Goal: Complete application form

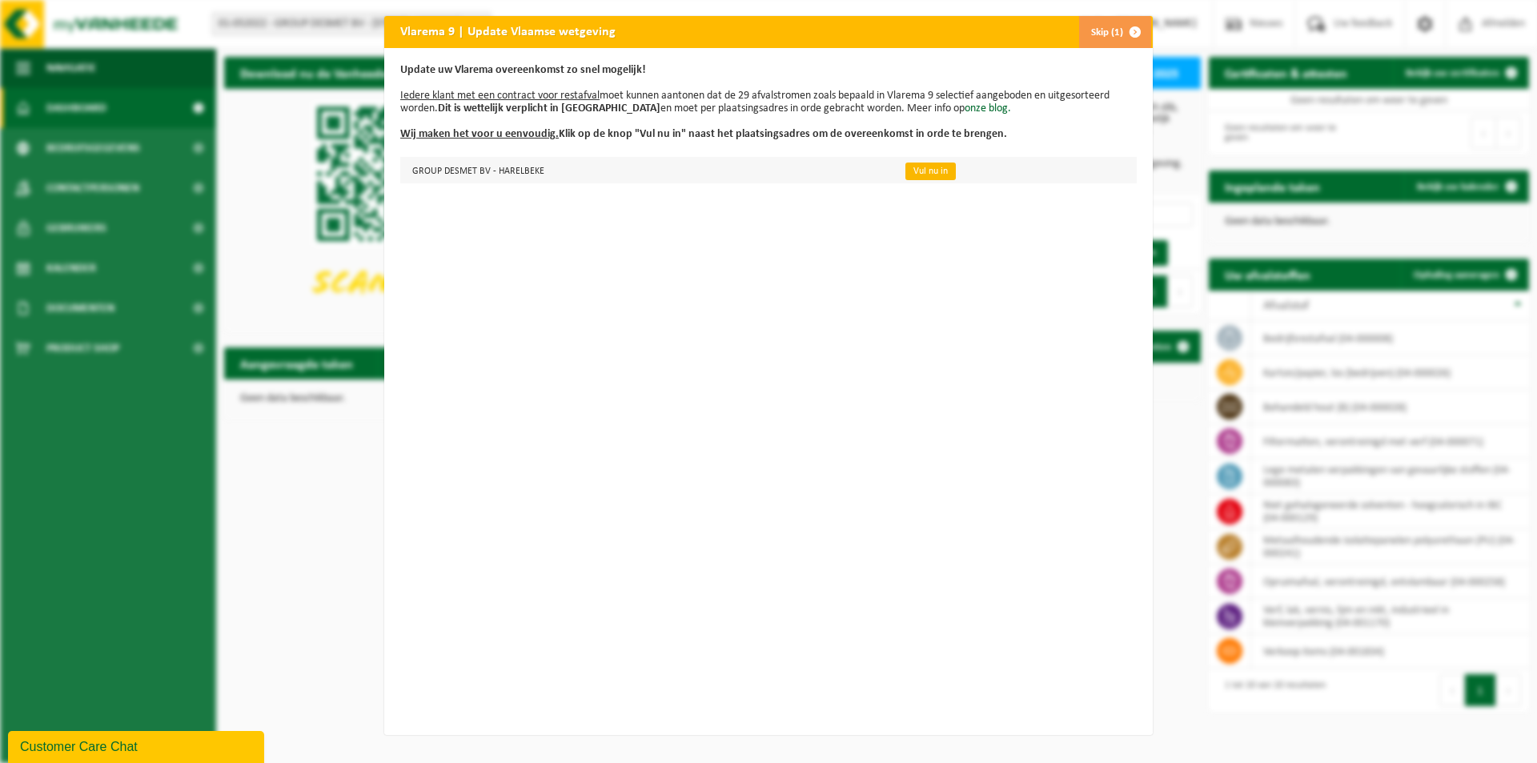
click at [916, 175] on link "Vul nu in" at bounding box center [931, 172] width 50 height 18
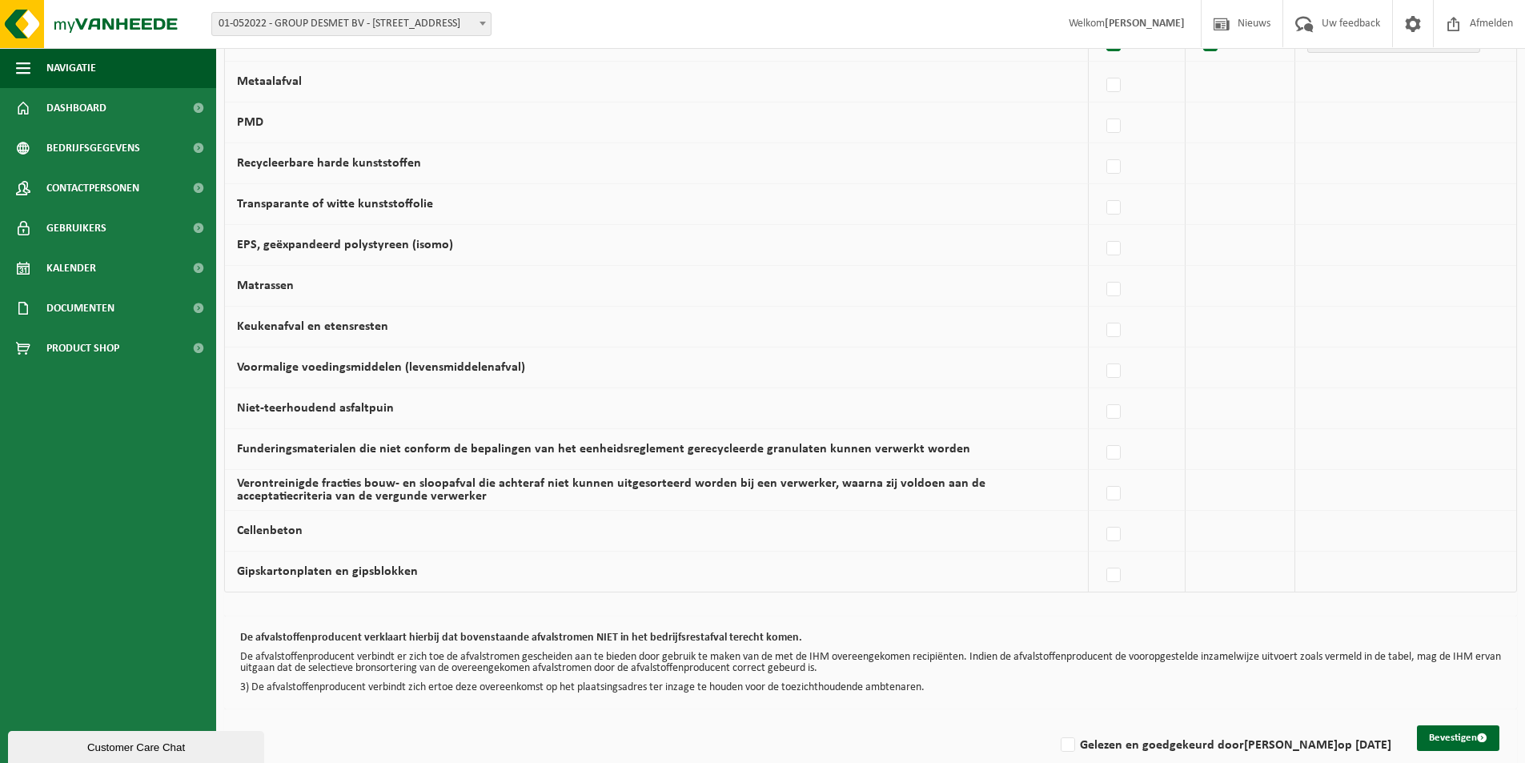
scroll to position [898, 0]
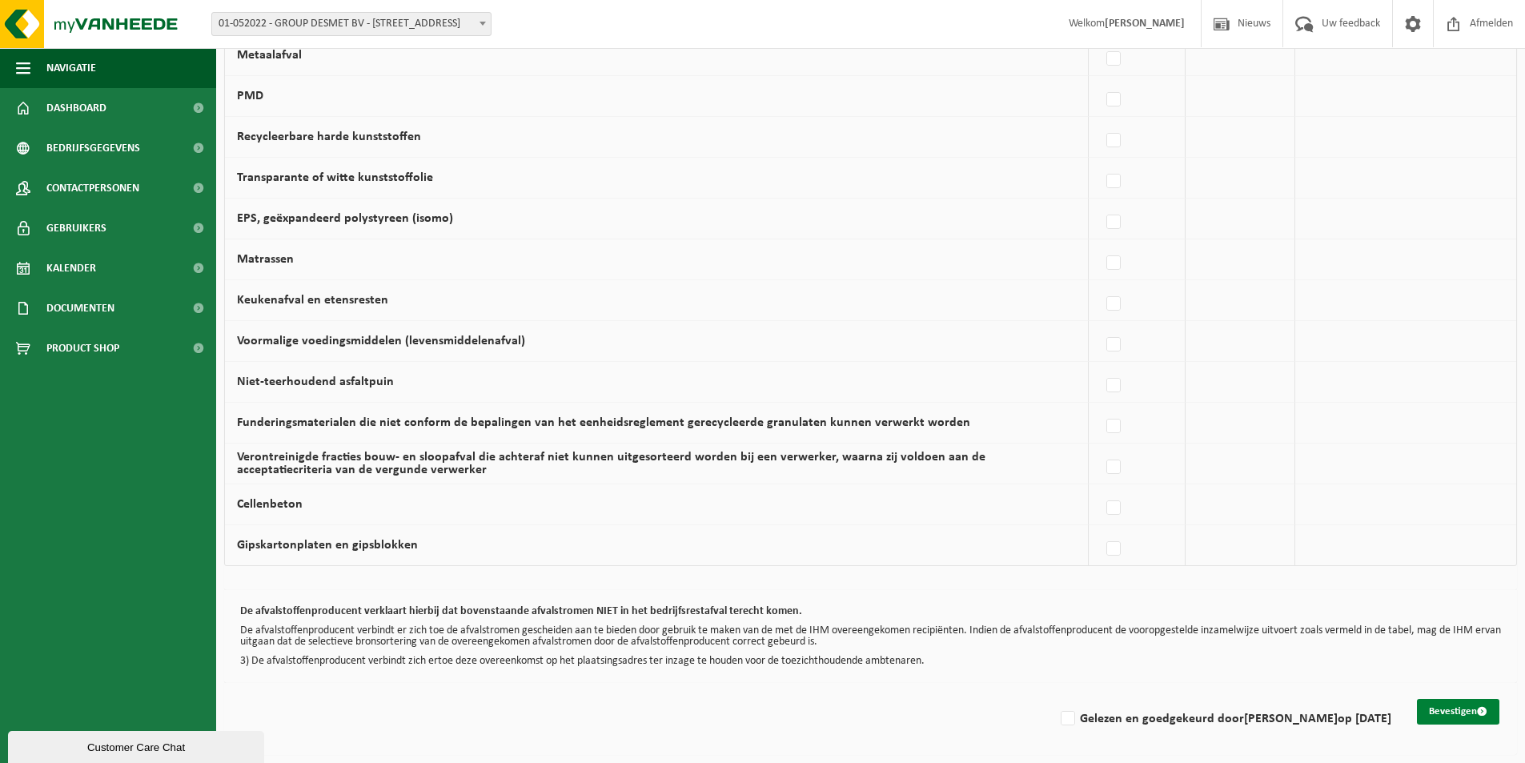
click at [1449, 709] on button "Bevestigen" at bounding box center [1458, 712] width 82 height 26
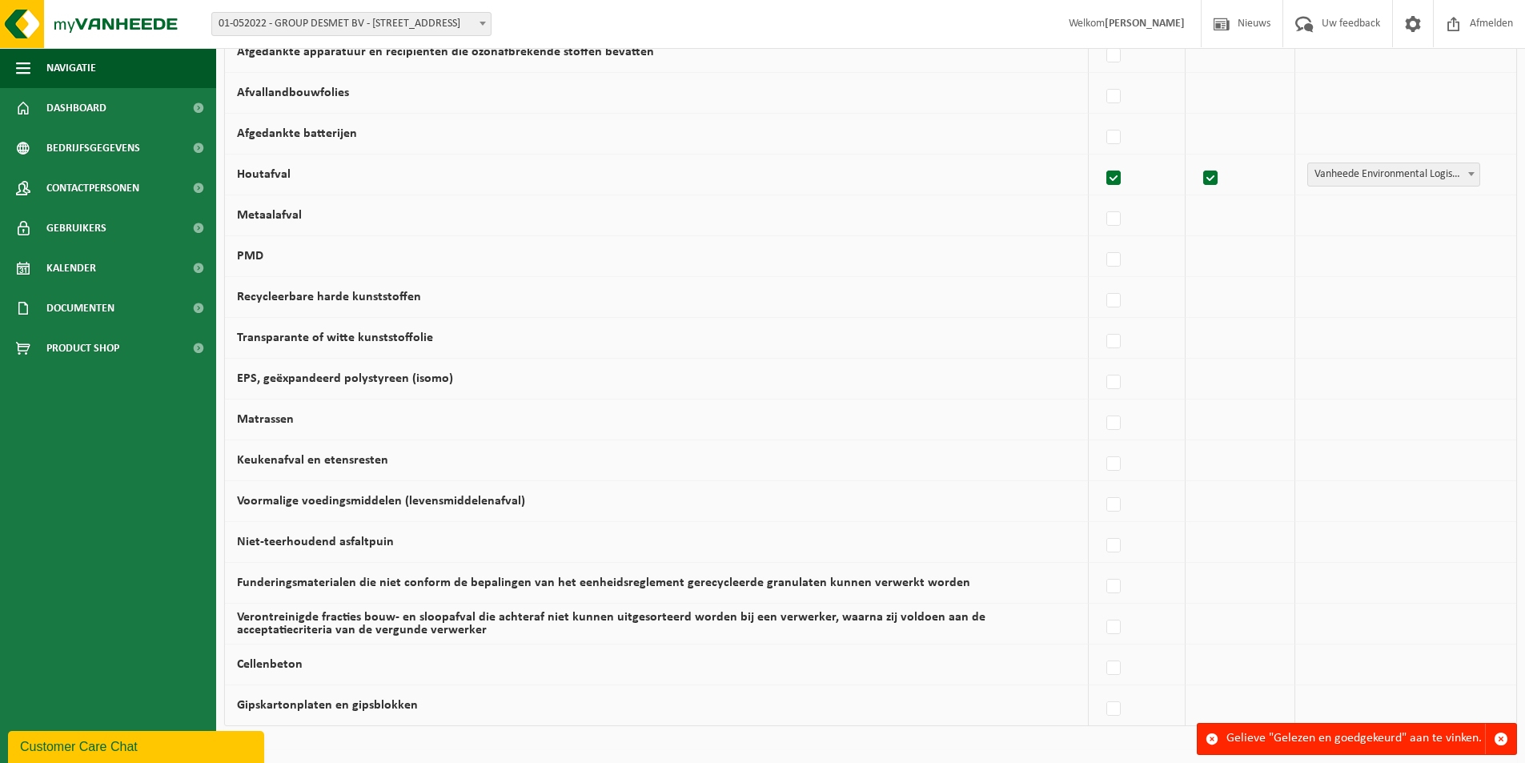
scroll to position [898, 0]
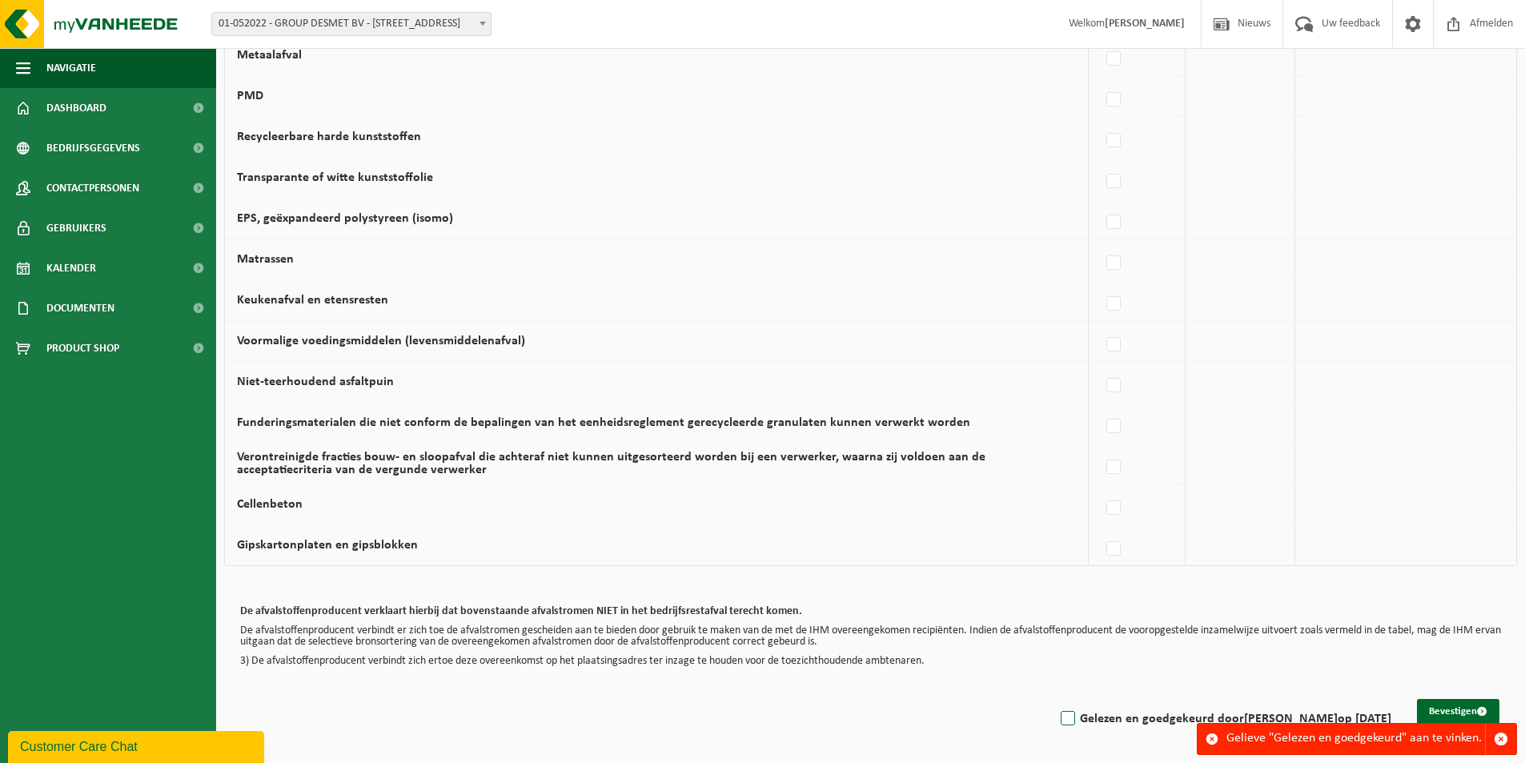
click at [1058, 716] on label "Gelezen en goedgekeurd door JACQUES DEVOLDER op 15/09/25" at bounding box center [1225, 719] width 334 height 24
click at [1055, 699] on input "Gelezen en goedgekeurd door JACQUES DEVOLDER op 15/09/25" at bounding box center [1055, 698] width 1 height 1
checkbox input "true"
click at [1457, 706] on button "Bevestigen" at bounding box center [1458, 712] width 82 height 26
